Goal: Communication & Community: Answer question/provide support

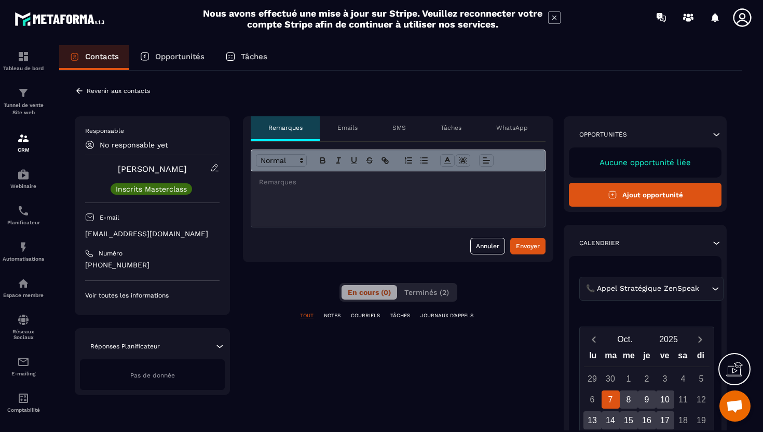
click at [292, 220] on div at bounding box center [398, 199] width 294 height 56
click at [292, 204] on div at bounding box center [398, 199] width 294 height 56
click at [142, 237] on p "[EMAIL_ADDRESS][DOMAIN_NAME]" at bounding box center [152, 234] width 134 height 10
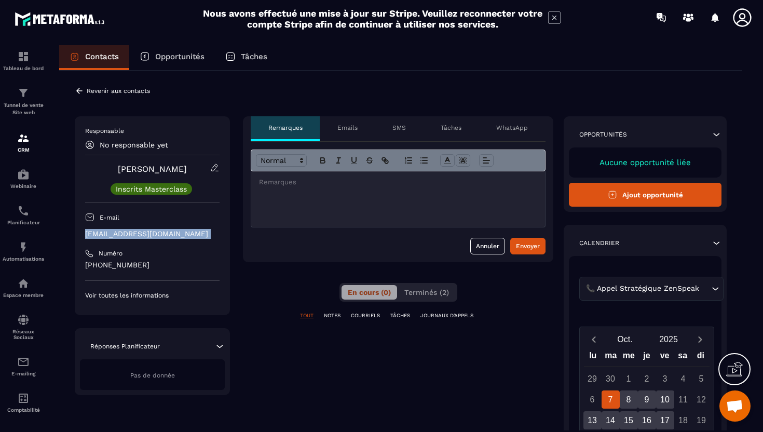
click at [142, 237] on p "[EMAIL_ADDRESS][DOMAIN_NAME]" at bounding box center [152, 234] width 134 height 10
copy div "[EMAIL_ADDRESS][DOMAIN_NAME]"
click at [320, 207] on div at bounding box center [398, 199] width 294 height 56
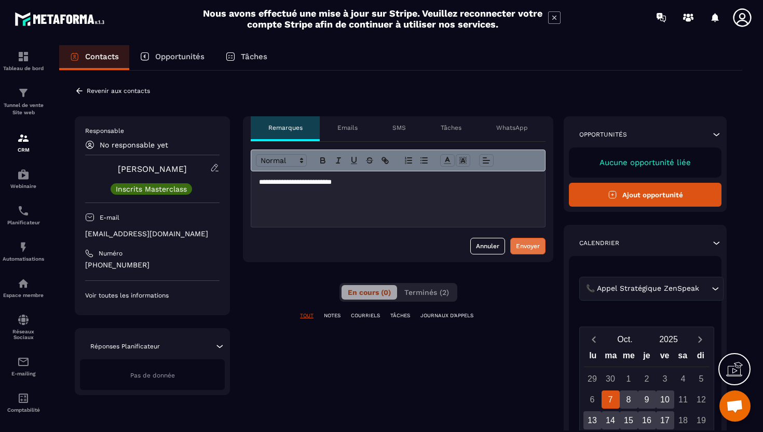
click at [528, 247] on div "Envoyer" at bounding box center [528, 246] width 24 height 10
